Goal: Information Seeking & Learning: Compare options

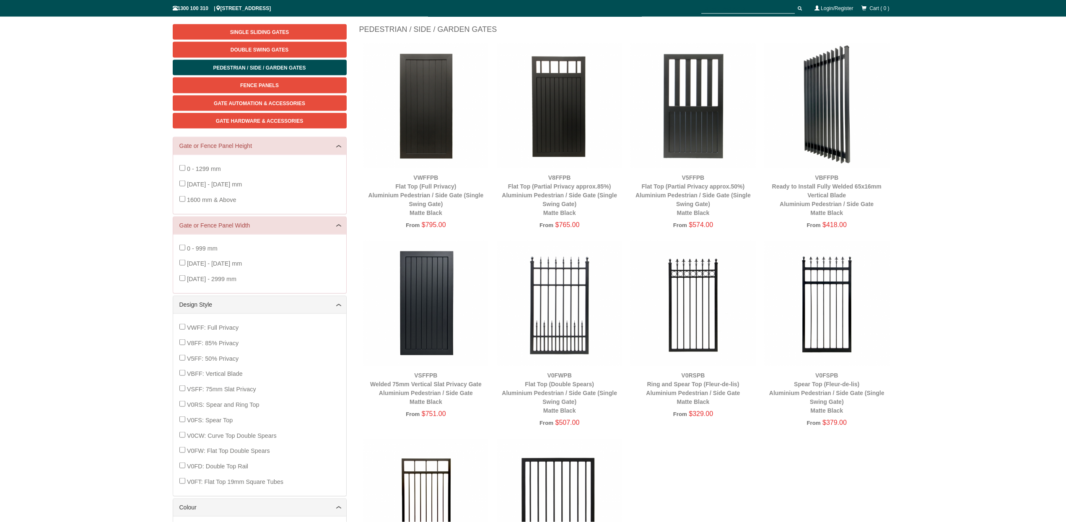
scroll to position [149, 0]
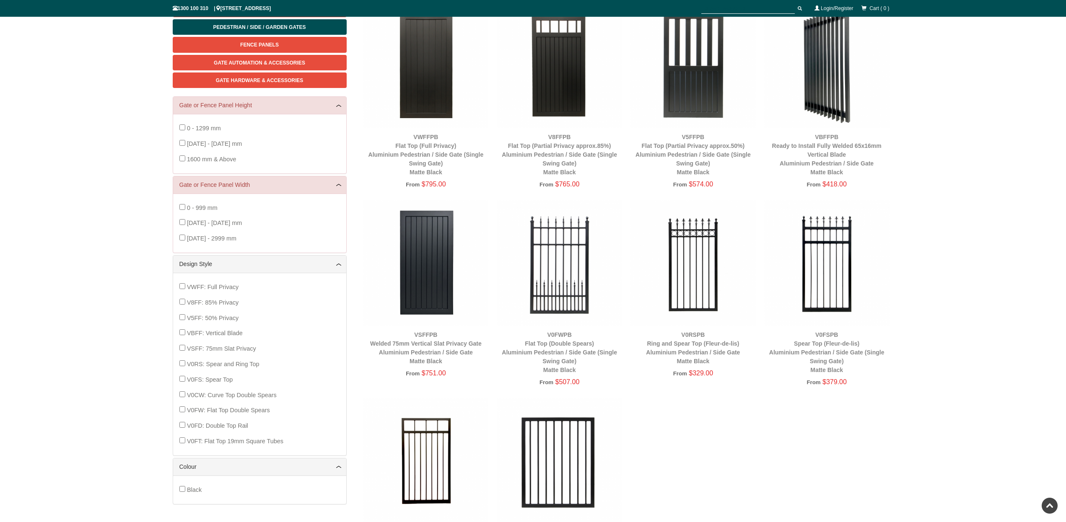
click at [687, 273] on img at bounding box center [692, 262] width 125 height 125
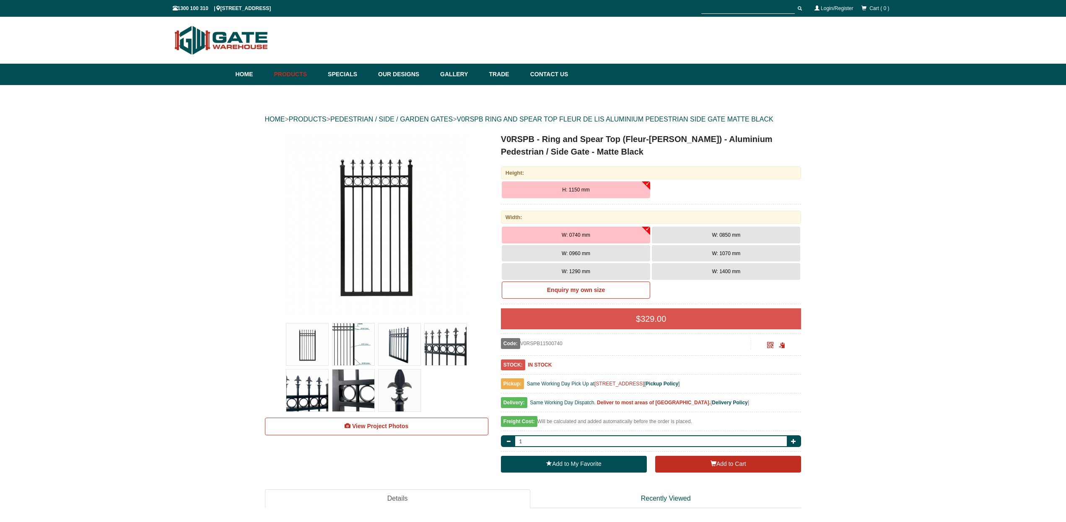
scroll to position [21, 0]
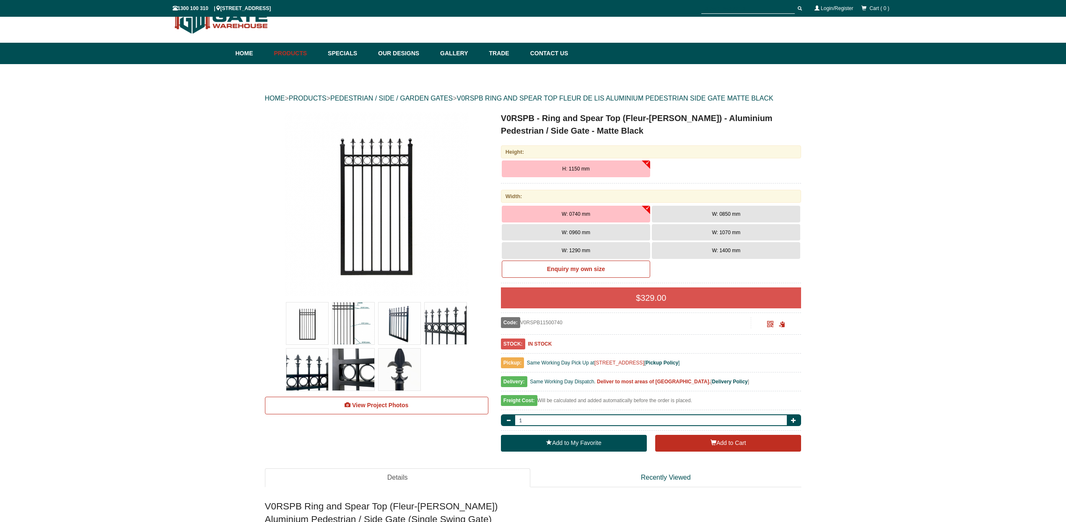
click at [645, 162] on button "H: 1150 mm" at bounding box center [576, 169] width 148 height 17
click at [634, 230] on button "W: 0960 mm" at bounding box center [576, 232] width 148 height 17
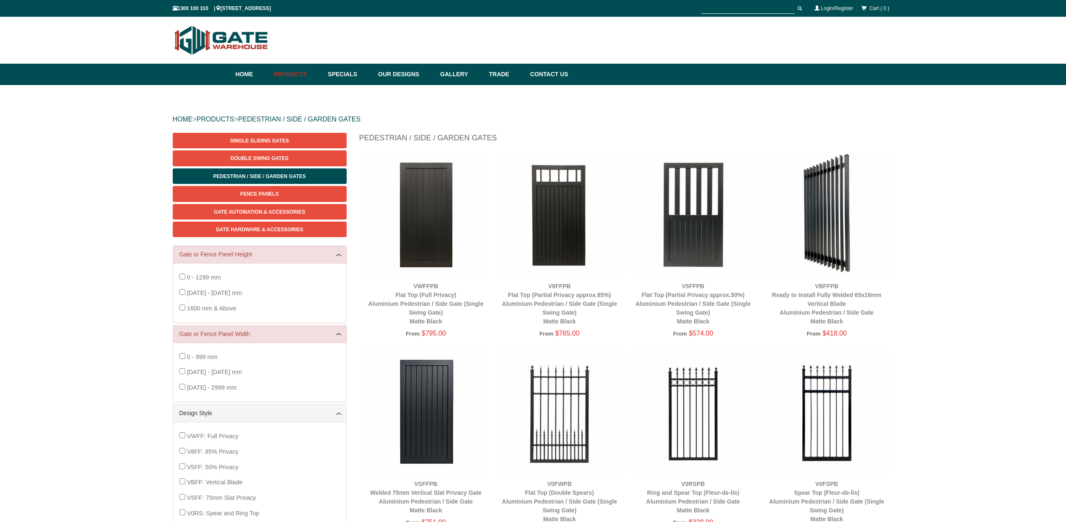
scroll to position [21, 0]
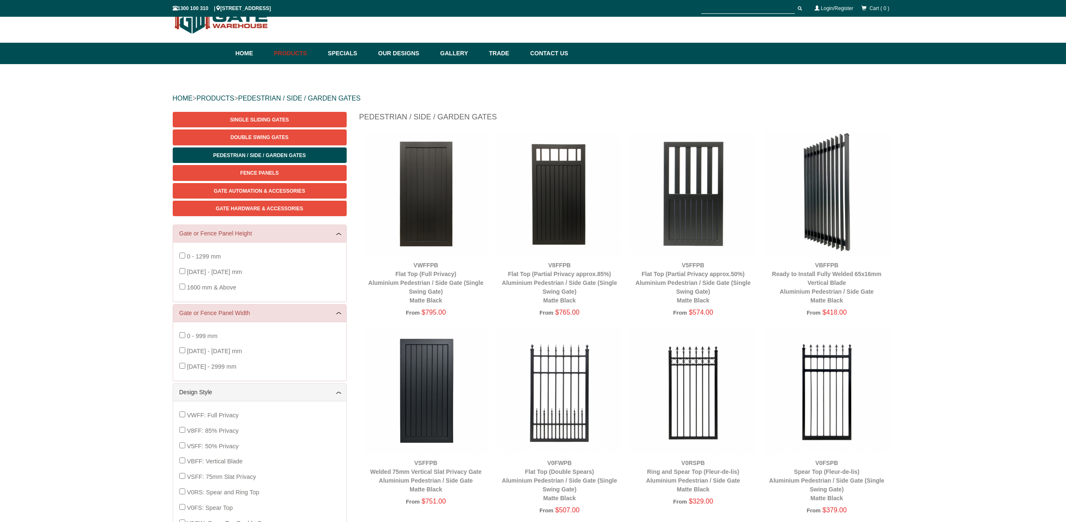
click at [695, 396] on img at bounding box center [692, 391] width 125 height 125
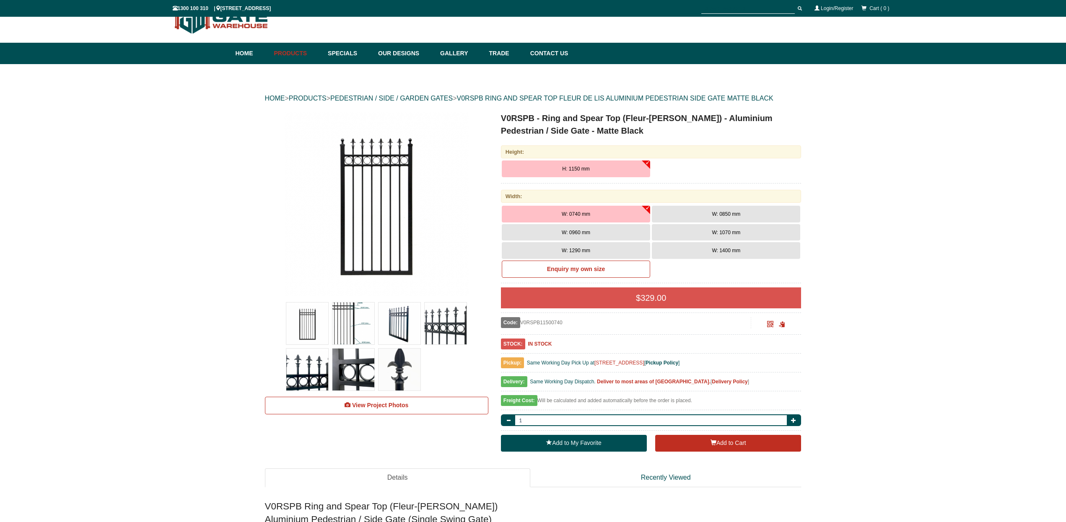
scroll to position [21, 0]
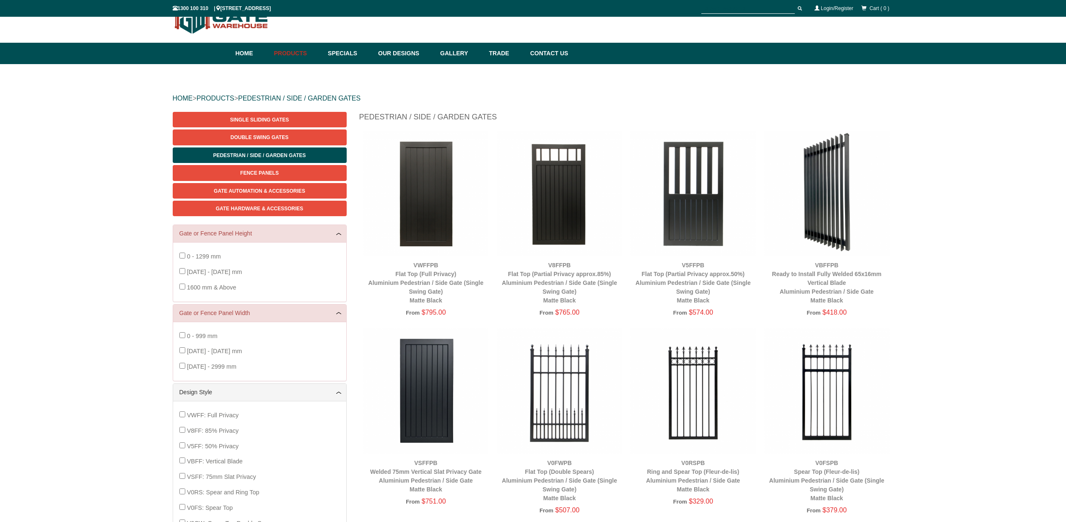
scroll to position [21, 0]
click at [834, 399] on img at bounding box center [826, 391] width 125 height 125
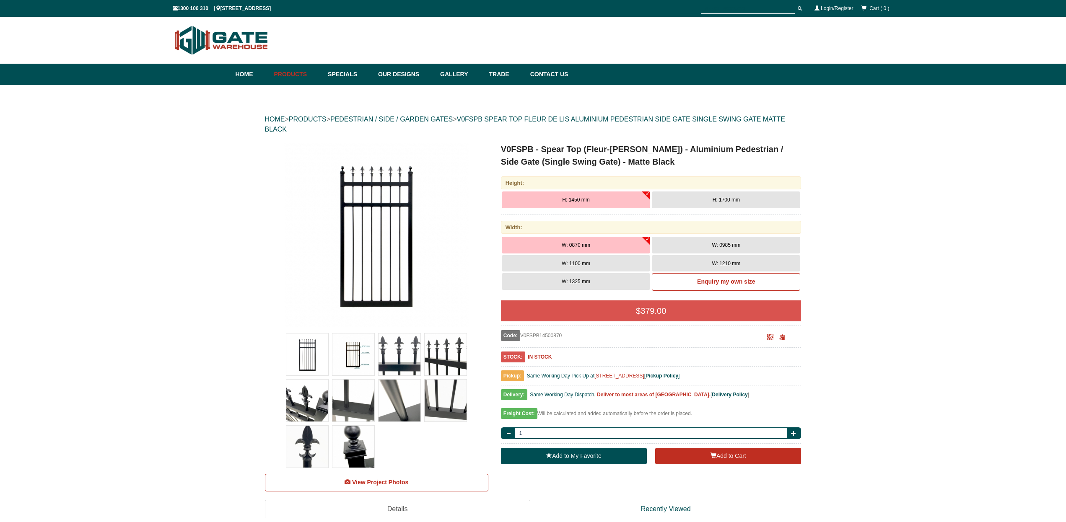
scroll to position [21, 0]
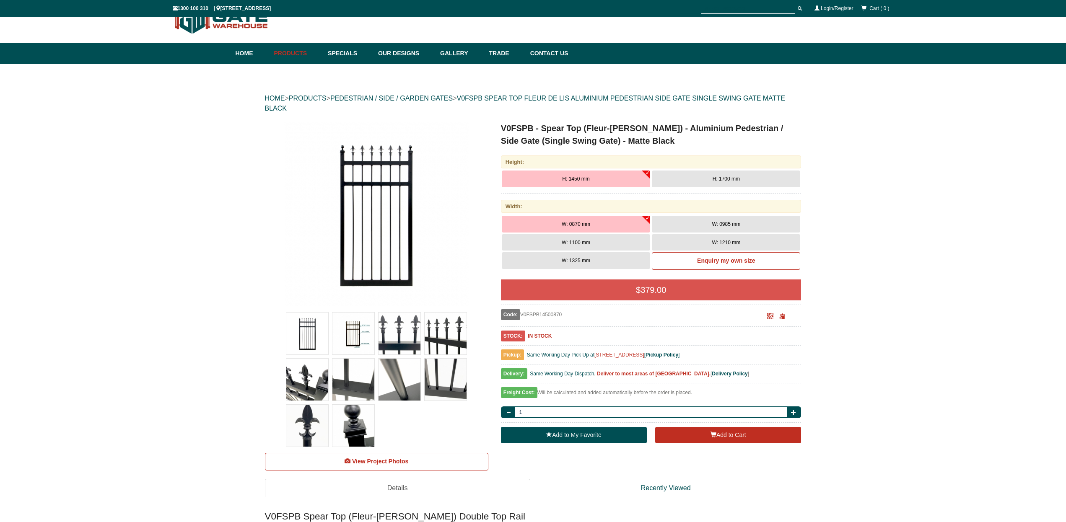
click at [694, 181] on button "H: 1700 mm" at bounding box center [726, 179] width 148 height 17
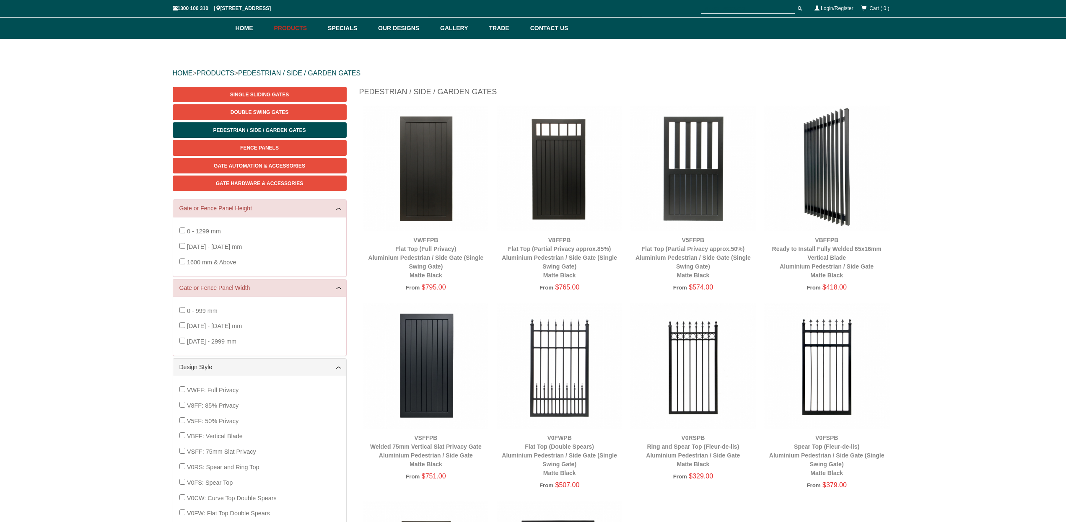
scroll to position [106, 0]
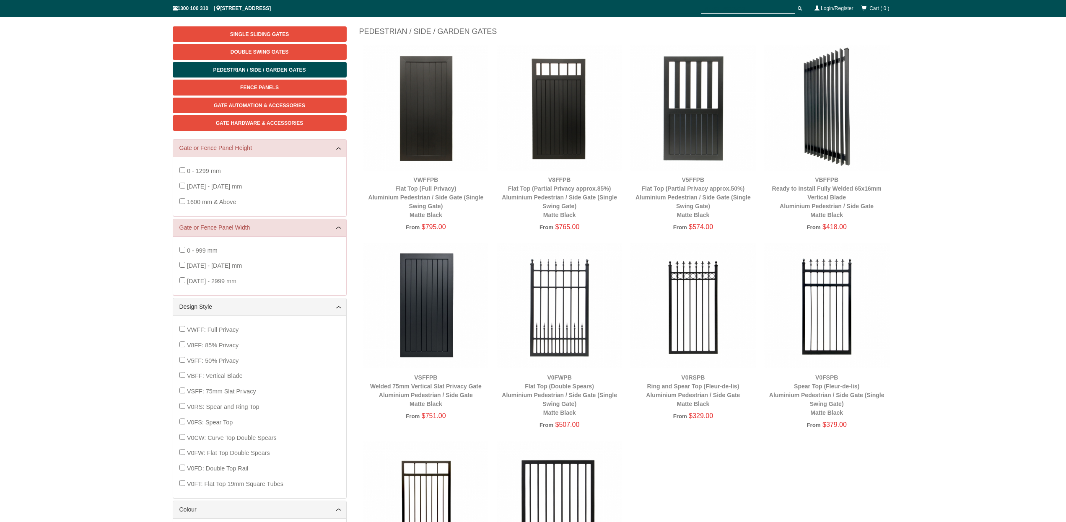
click at [561, 293] on img at bounding box center [559, 305] width 125 height 125
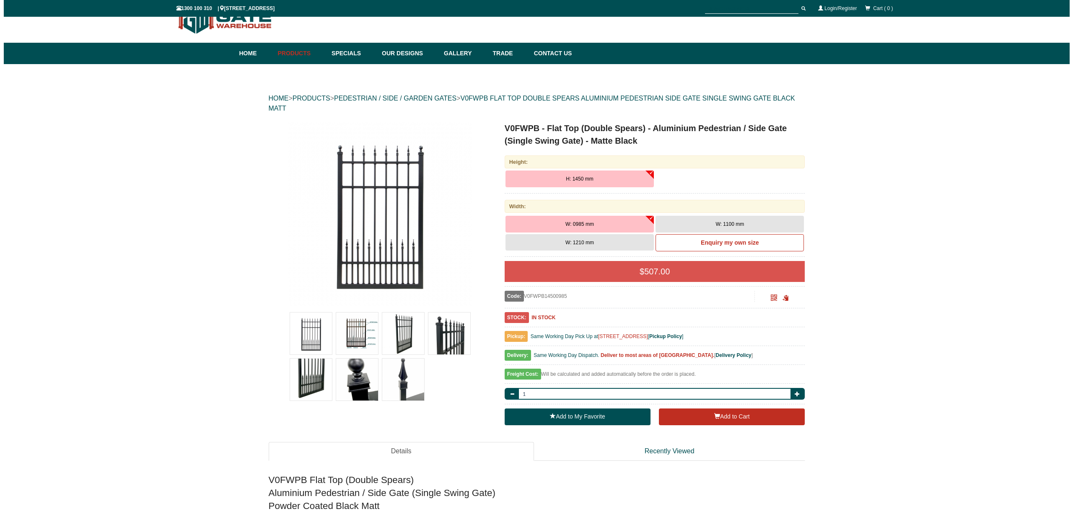
scroll to position [21, 0]
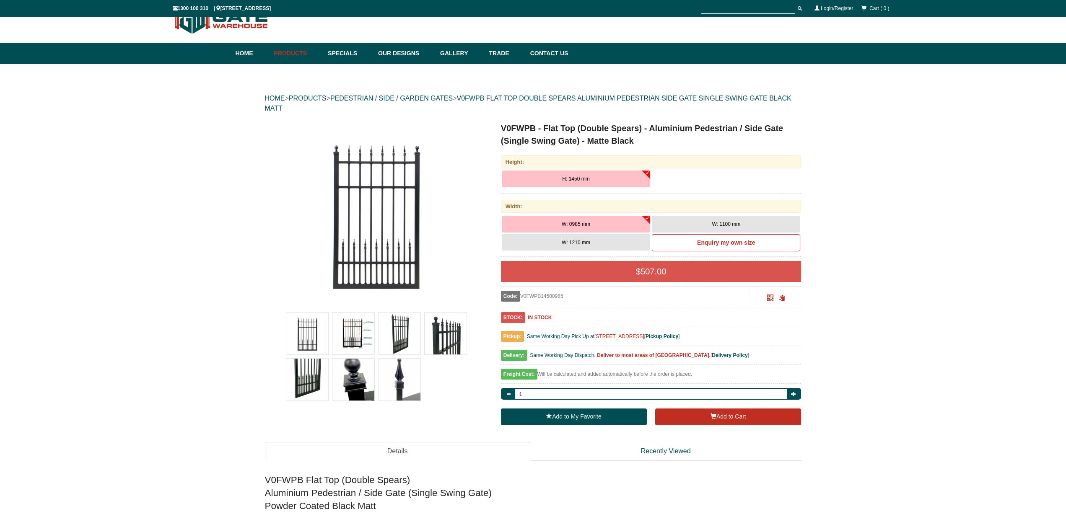
click at [354, 334] on img at bounding box center [353, 334] width 42 height 42
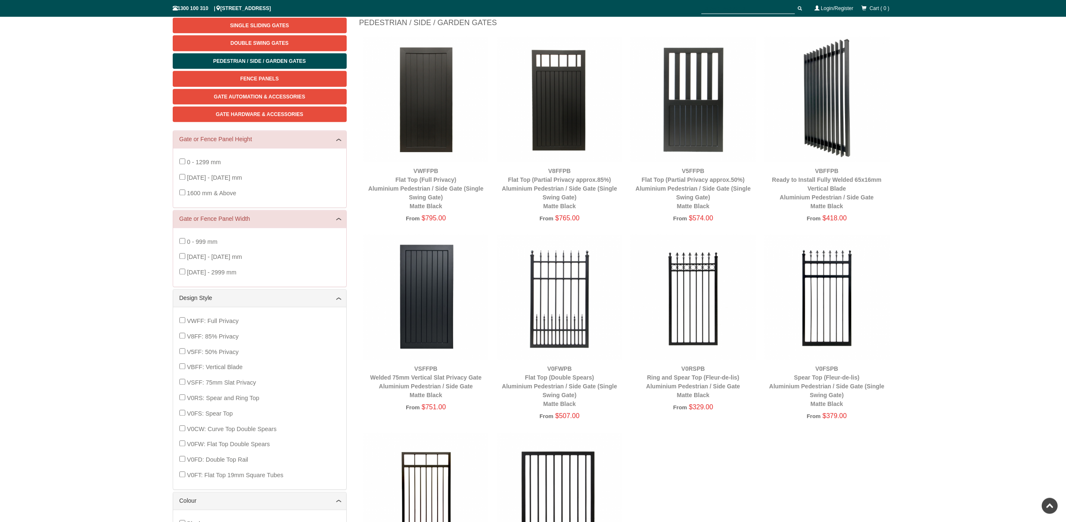
scroll to position [106, 0]
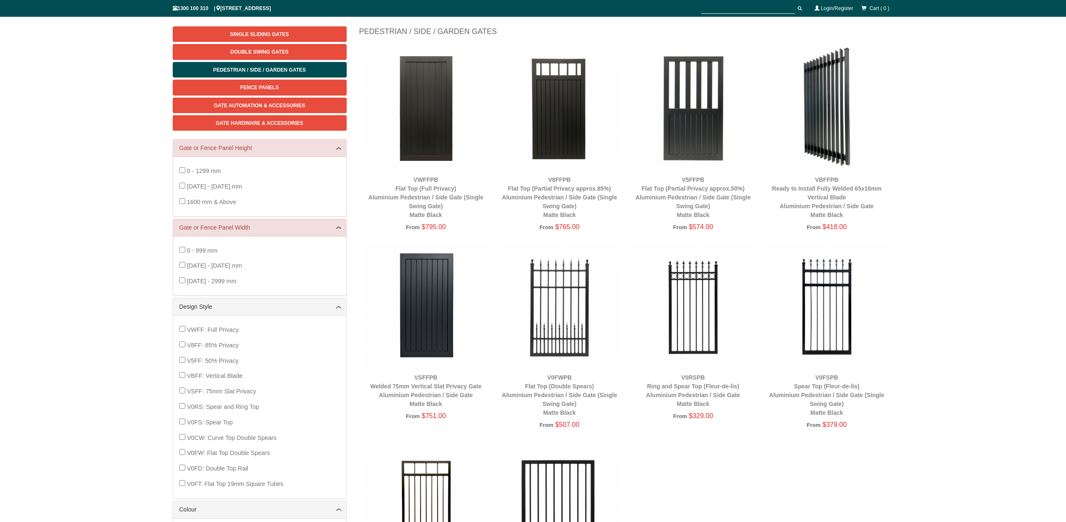
click at [554, 140] on img at bounding box center [559, 107] width 125 height 125
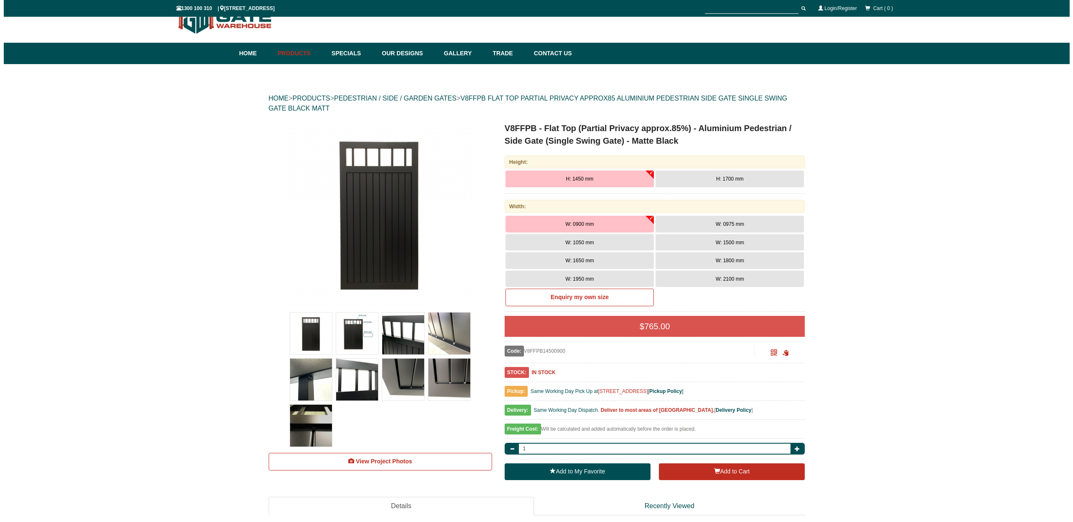
scroll to position [21, 0]
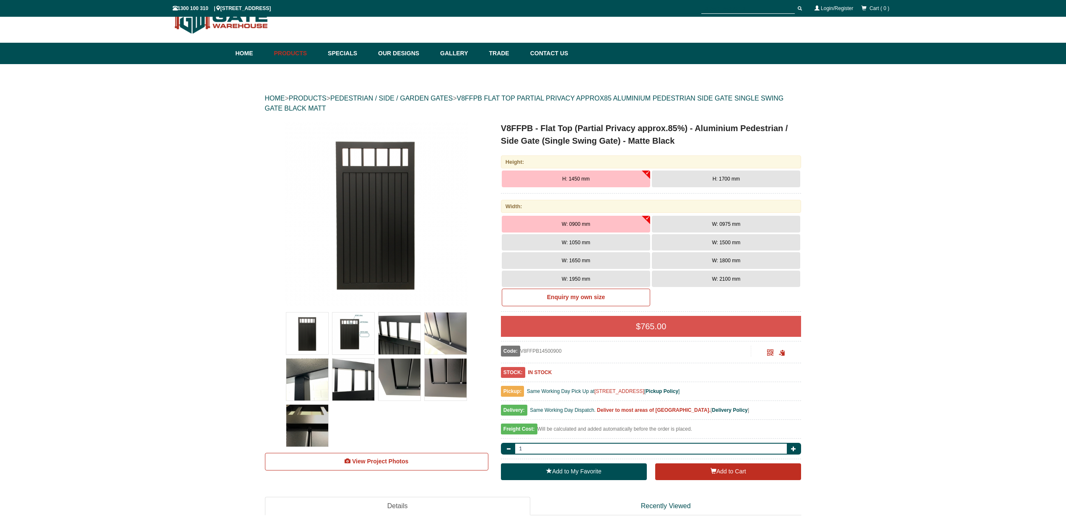
click at [350, 324] on img at bounding box center [353, 334] width 42 height 42
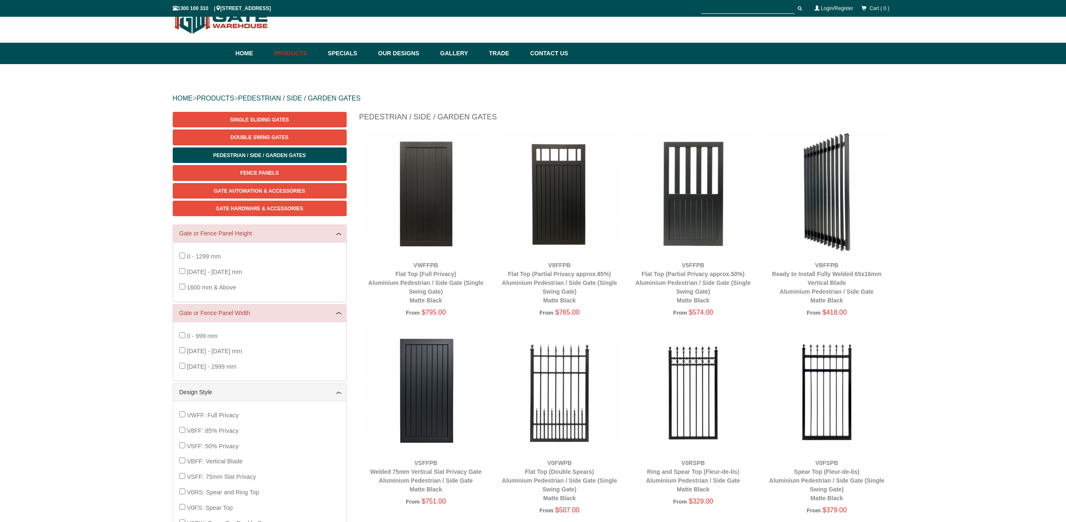
scroll to position [21, 0]
click at [826, 211] on img at bounding box center [826, 193] width 125 height 125
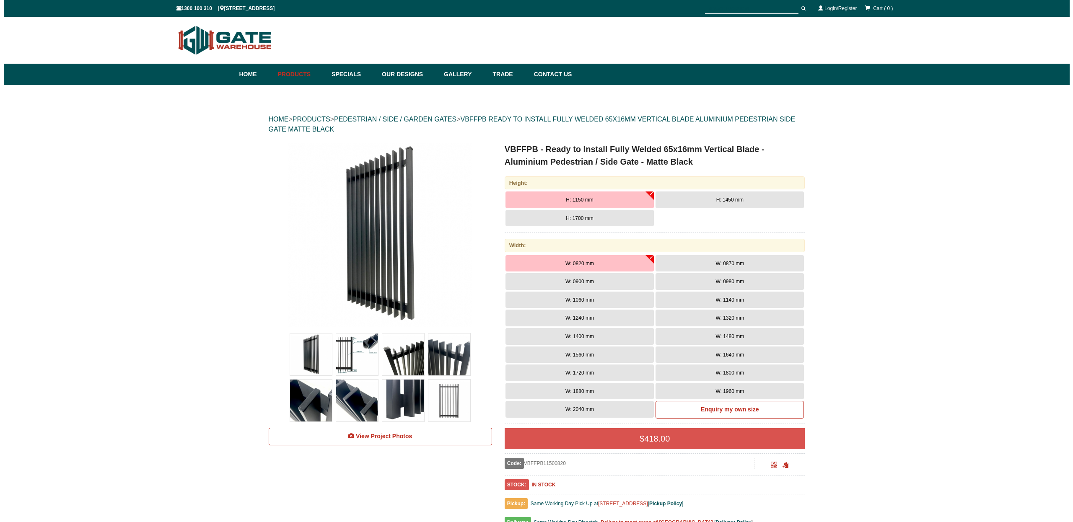
scroll to position [21, 0]
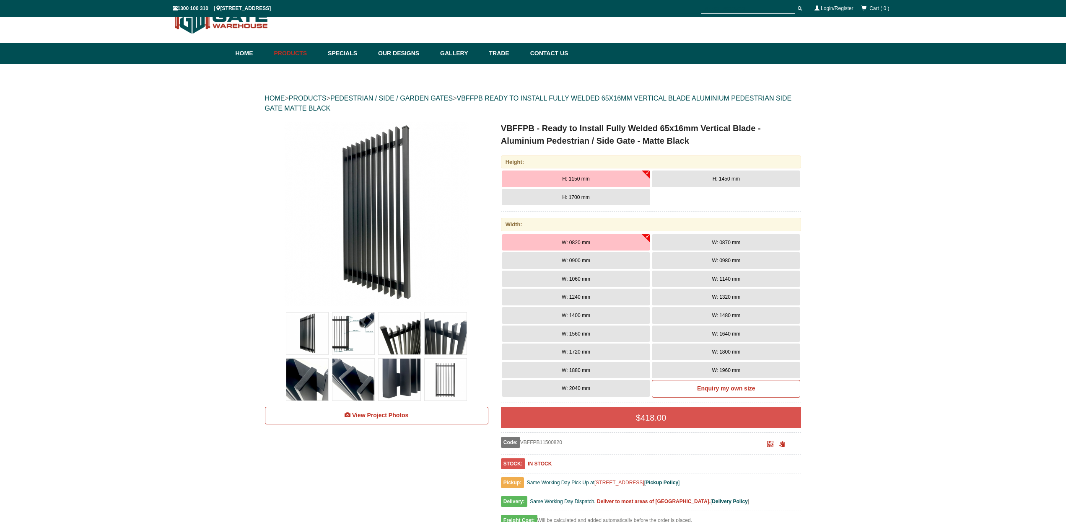
click at [598, 196] on button "H: 1700 mm" at bounding box center [576, 197] width 148 height 17
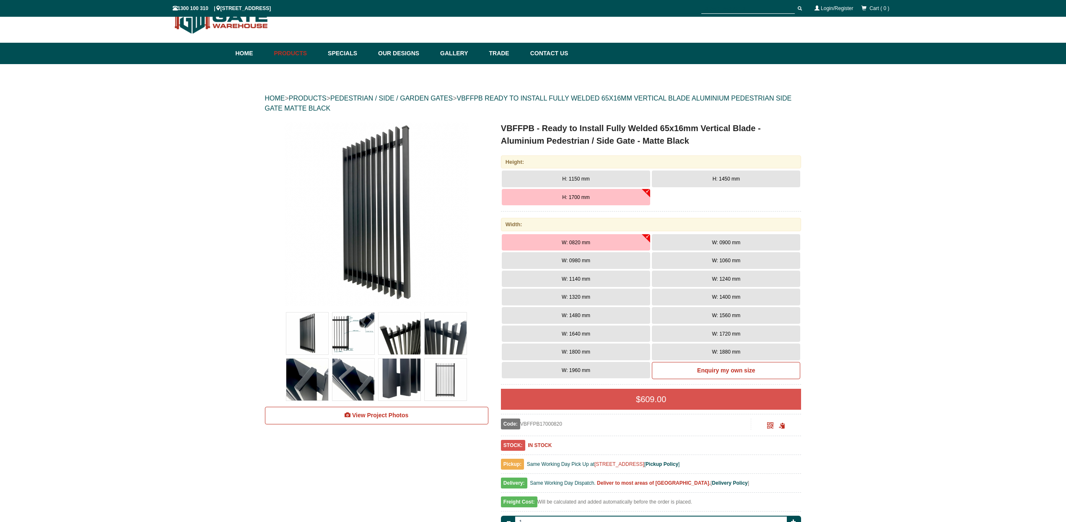
click at [712, 237] on button "W: 0900 mm" at bounding box center [726, 242] width 148 height 17
click at [356, 328] on img at bounding box center [353, 334] width 42 height 42
